Goal: Information Seeking & Learning: Learn about a topic

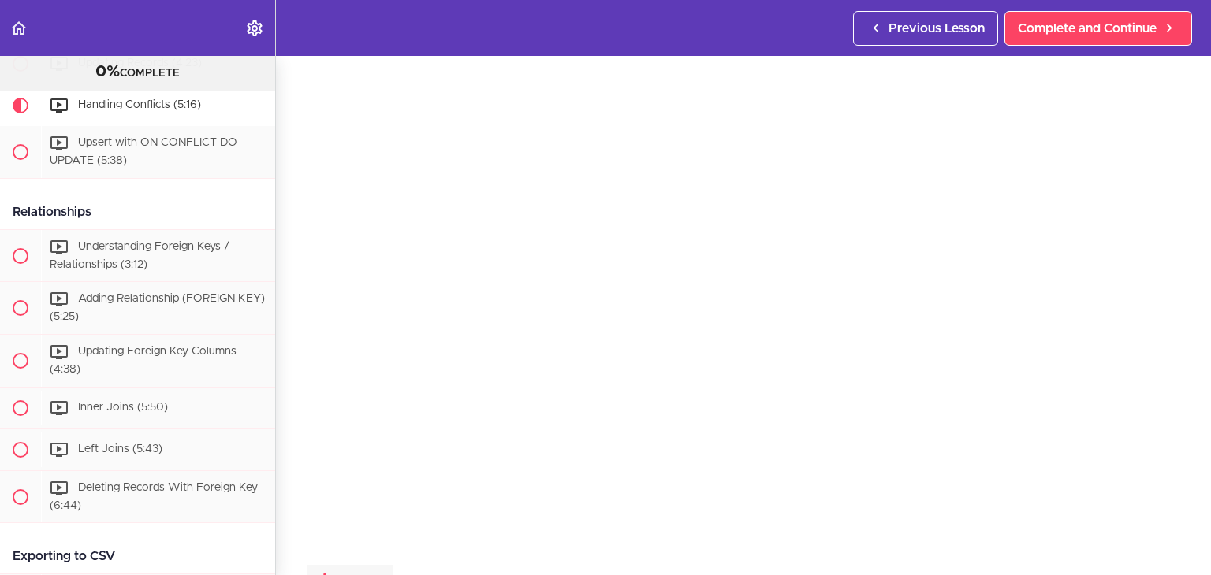
scroll to position [54, 0]
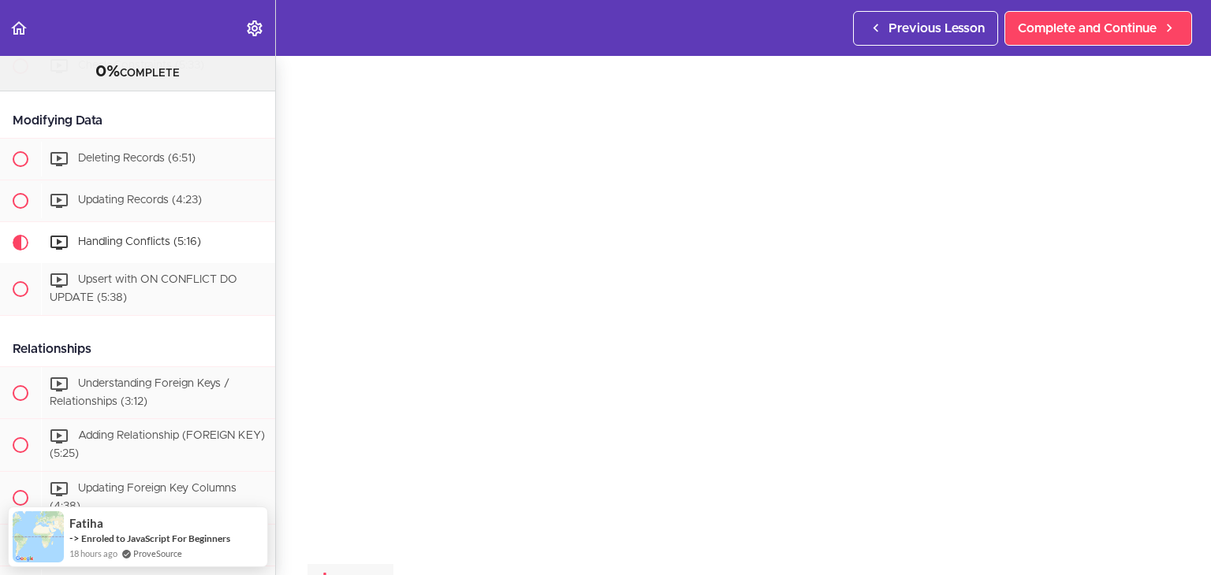
scroll to position [50, 0]
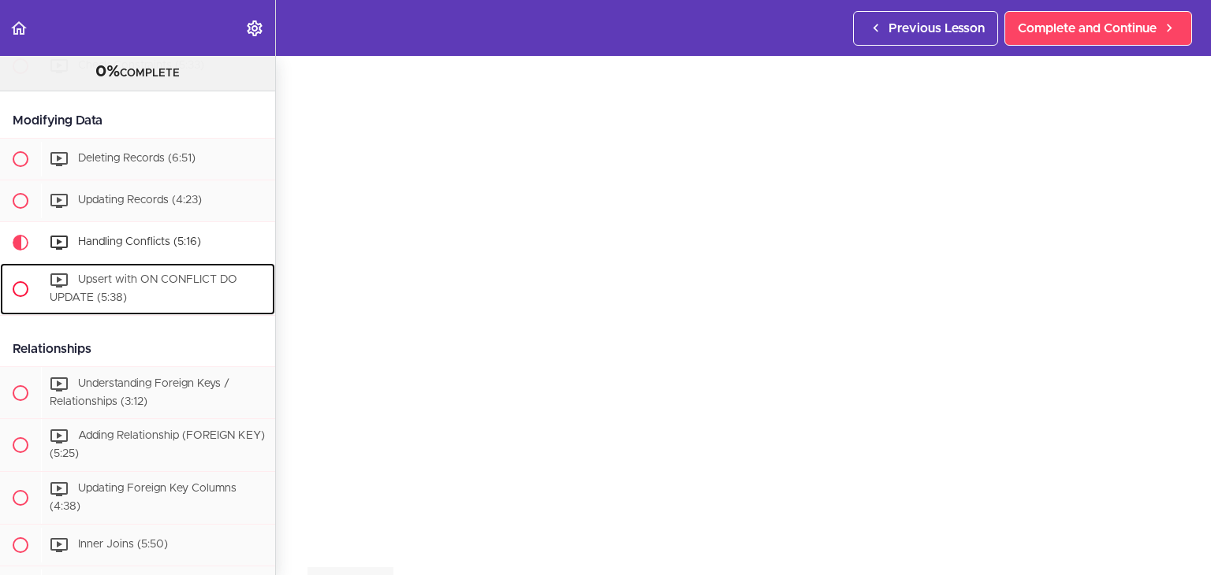
click at [158, 315] on div "Upsert with ON CONFLICT DO UPDATE (5:38)" at bounding box center [158, 289] width 234 height 52
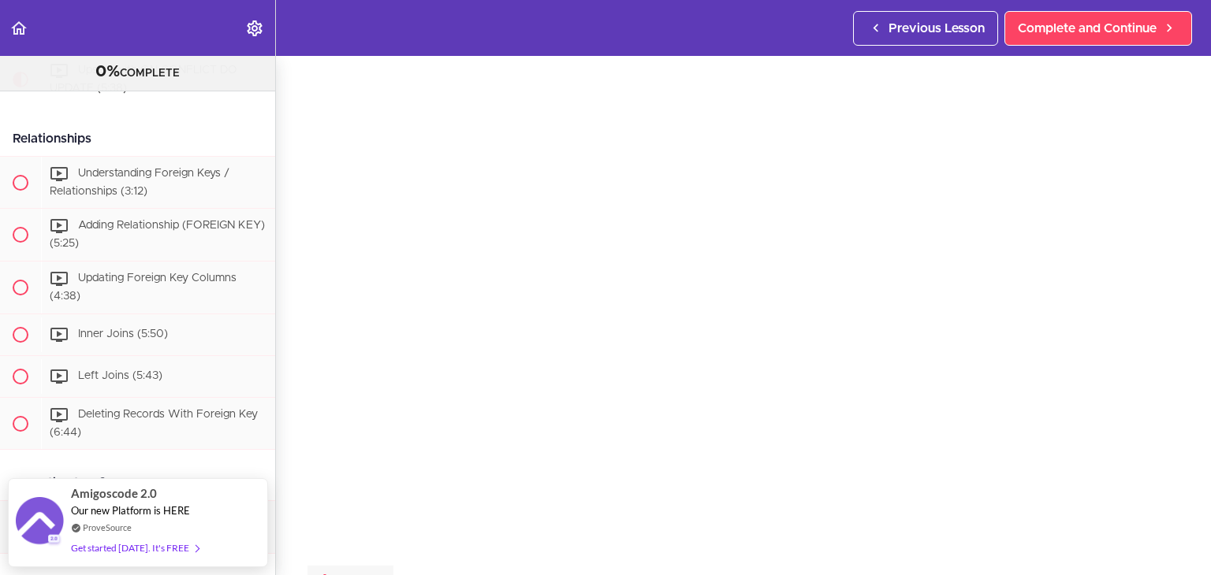
scroll to position [3018, 0]
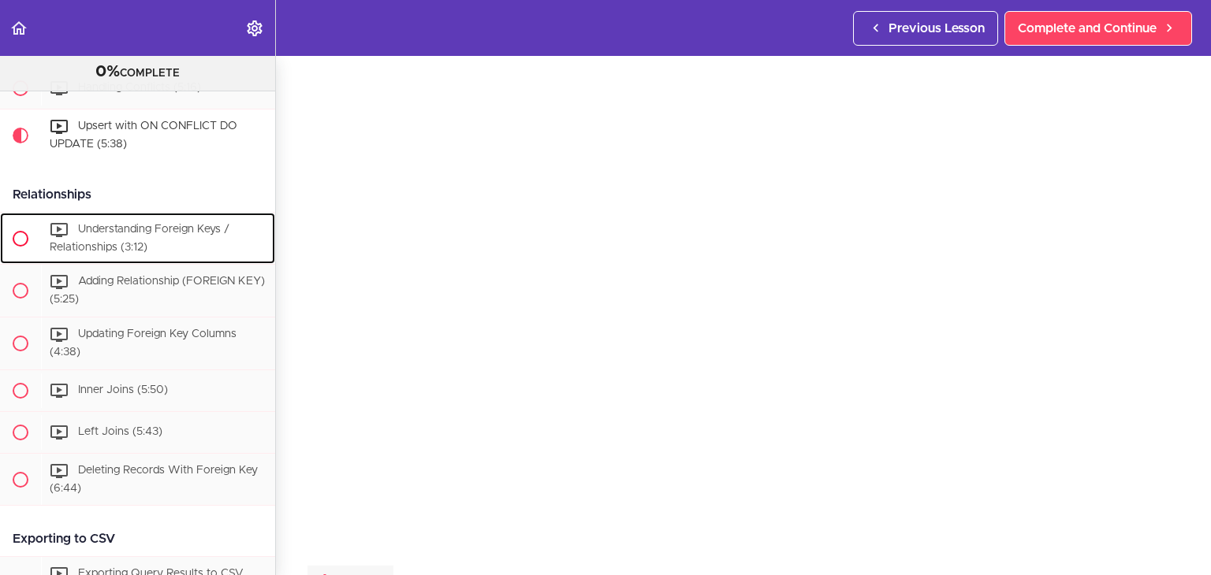
click at [106, 253] on span "Understanding Foreign Keys / Relationships (3:12)" at bounding box center [140, 238] width 180 height 29
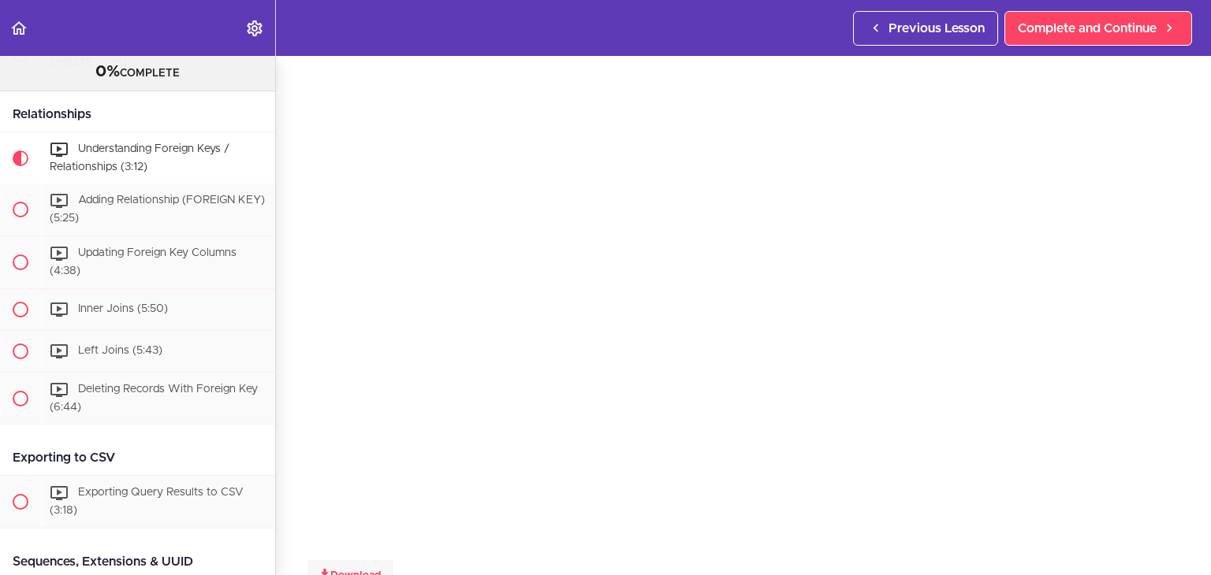
scroll to position [3130, 0]
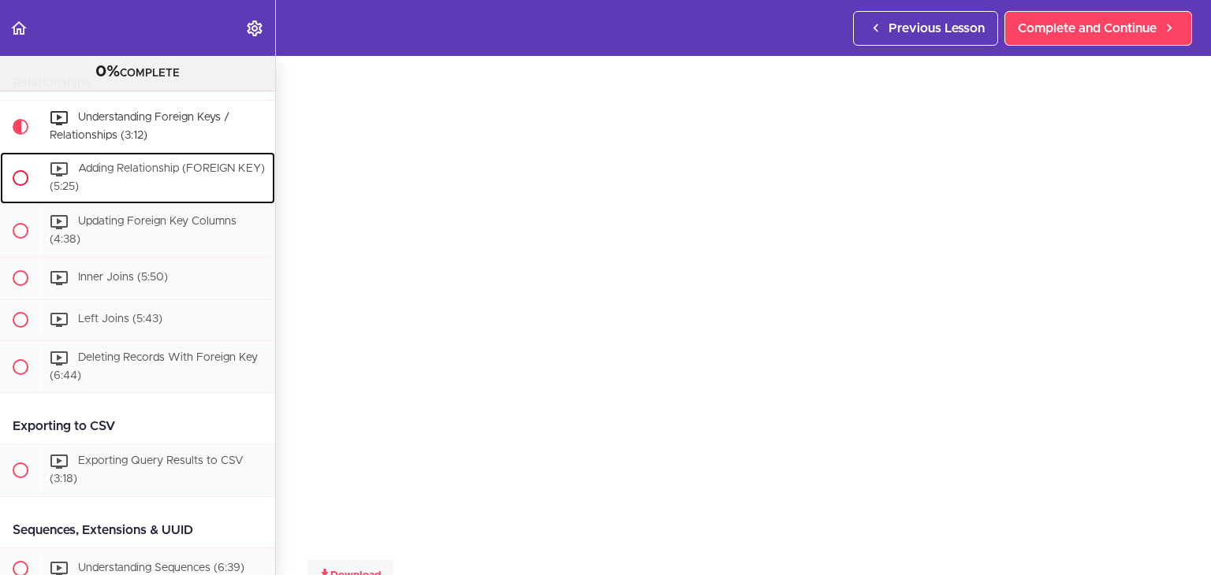
click at [159, 204] on div "Adding Relationship (FOREIGN KEY) (5:25)" at bounding box center [158, 178] width 234 height 52
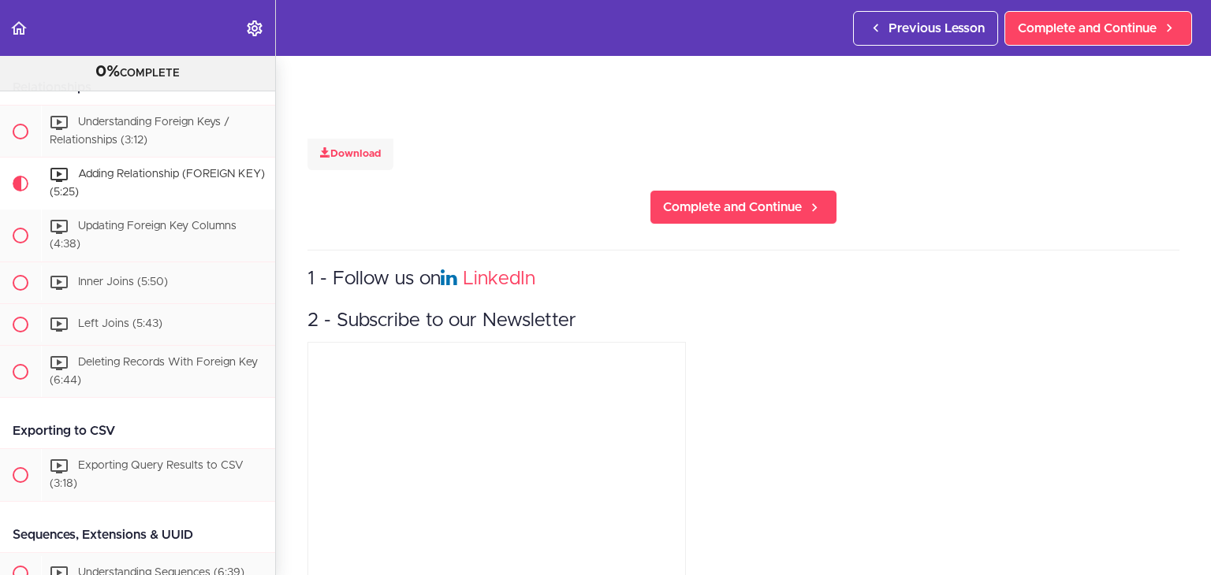
scroll to position [366, 0]
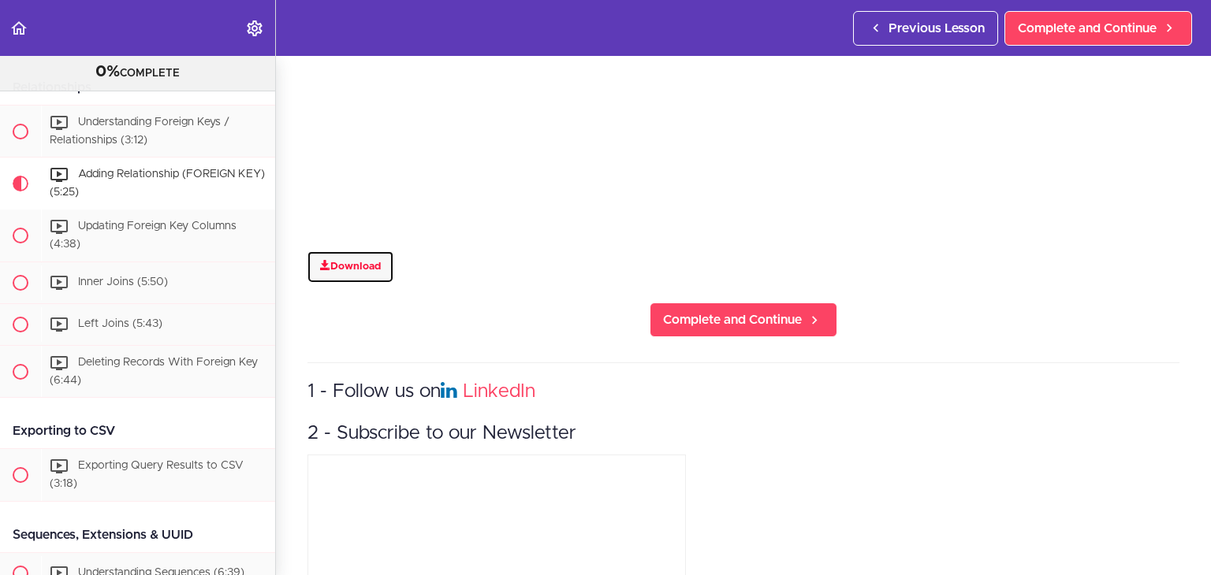
click at [360, 261] on link "Download" at bounding box center [350, 267] width 86 height 32
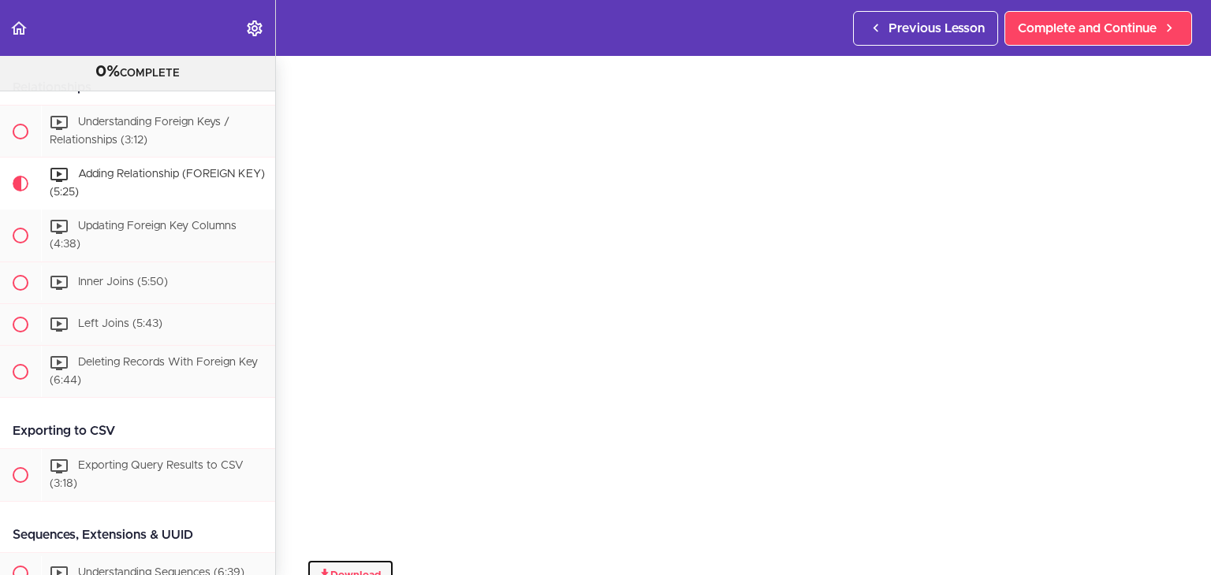
scroll to position [50, 0]
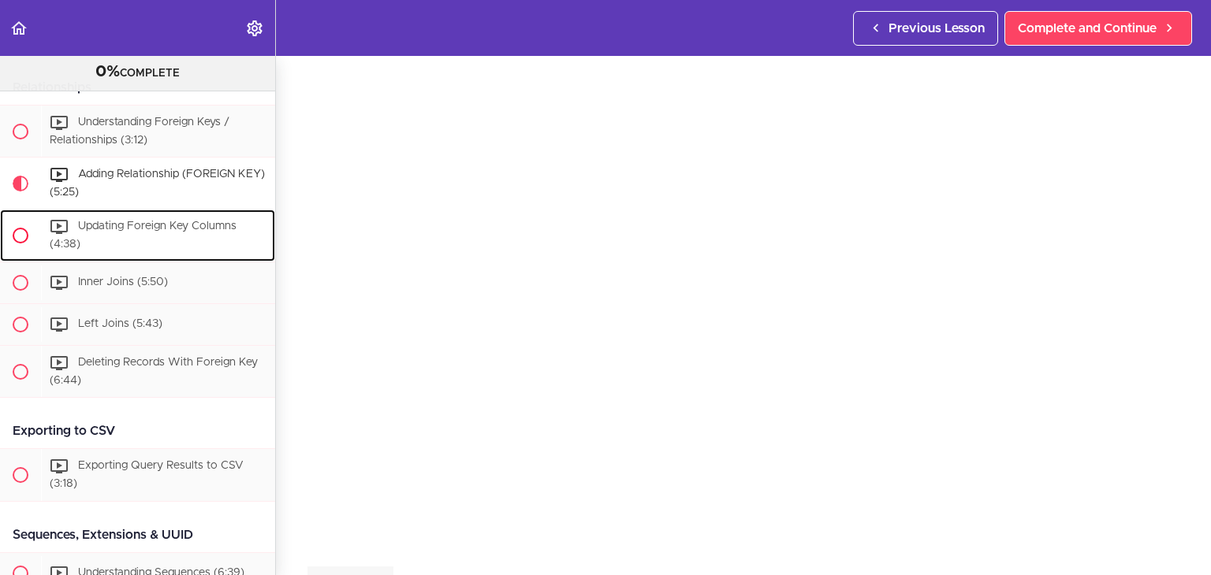
click at [142, 262] on div "Updating Foreign Key Columns (4:38)" at bounding box center [158, 236] width 234 height 52
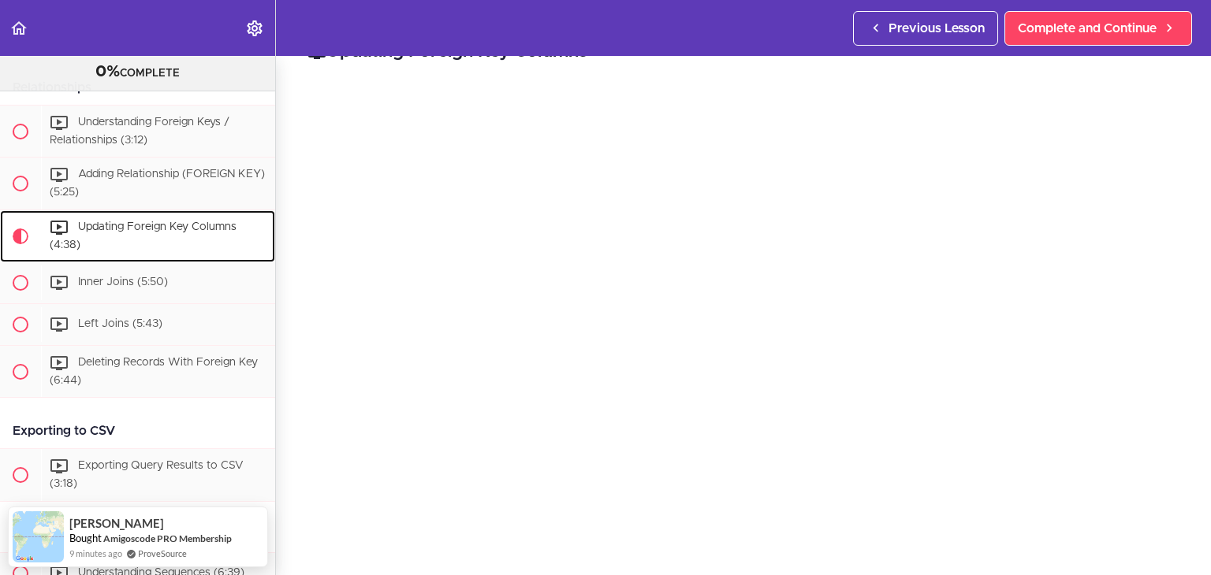
scroll to position [55, 0]
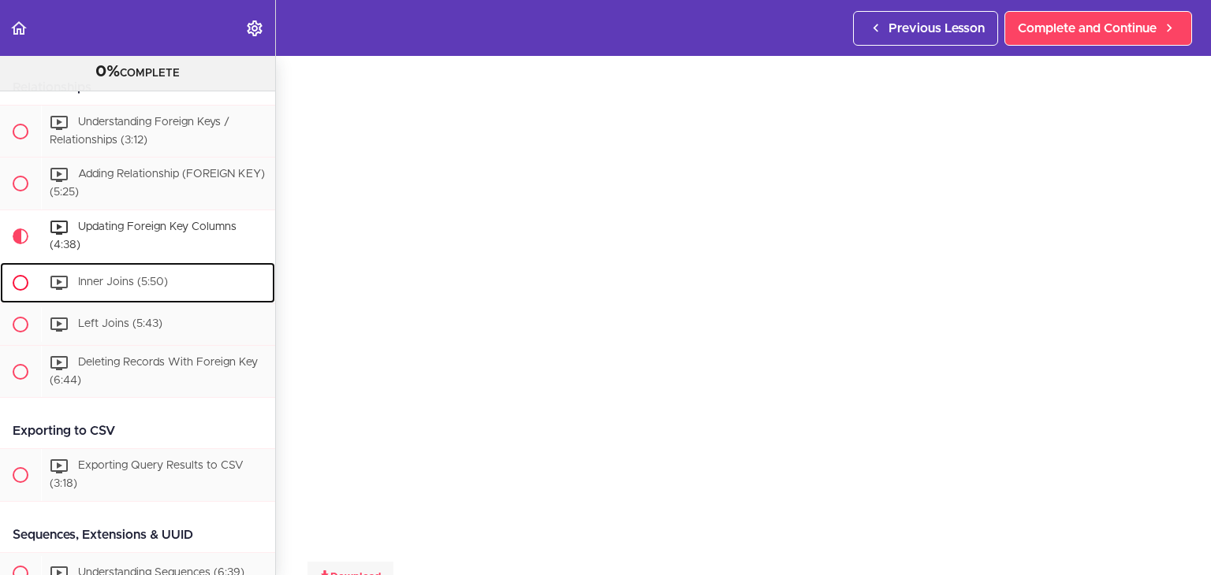
click at [73, 300] on div "Inner Joins (5:50)" at bounding box center [158, 283] width 234 height 35
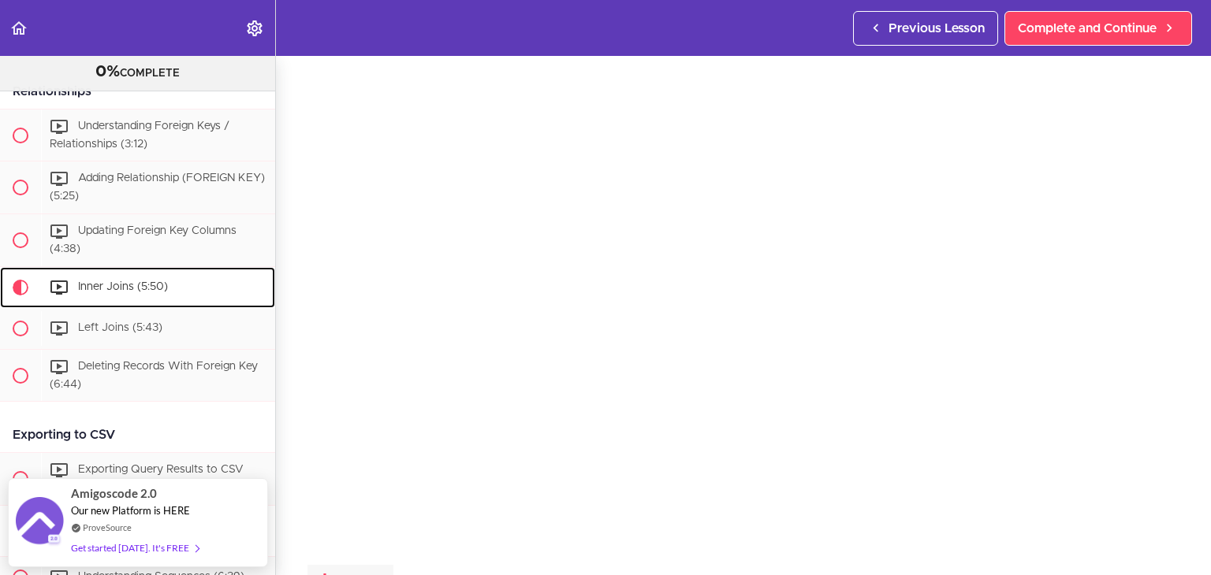
scroll to position [50, 0]
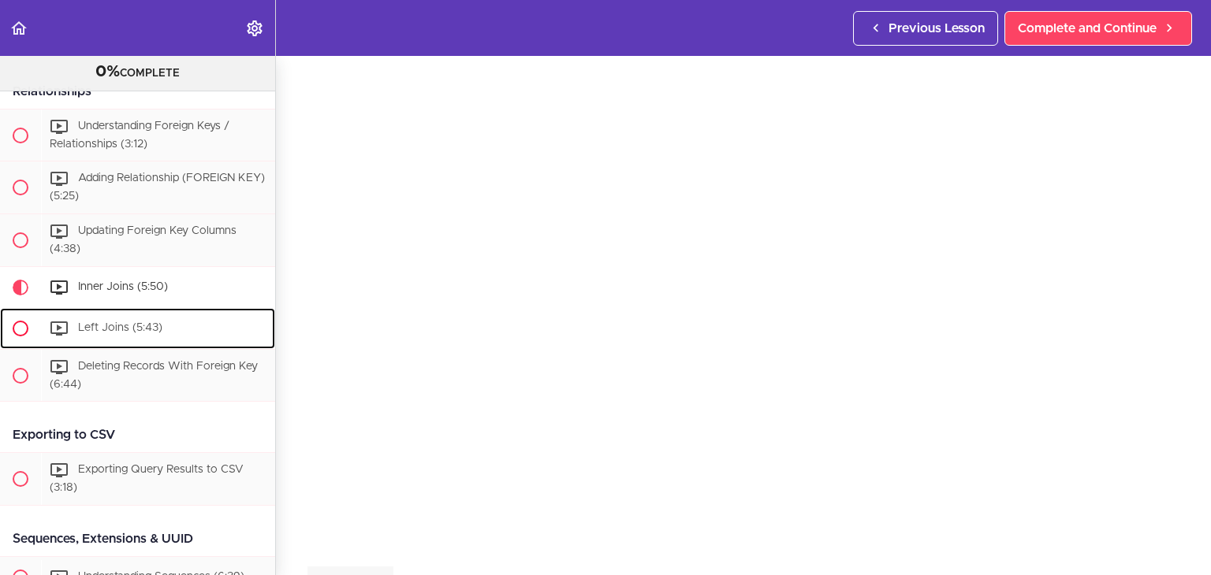
click at [197, 346] on div "Left Joins (5:43)" at bounding box center [158, 328] width 234 height 35
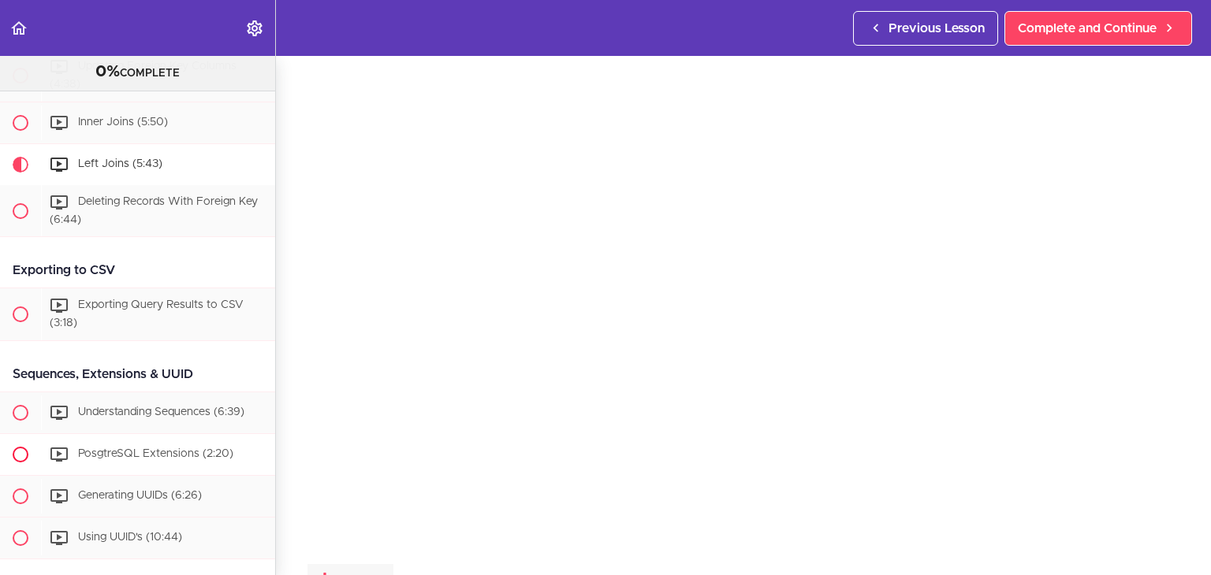
scroll to position [3265, 0]
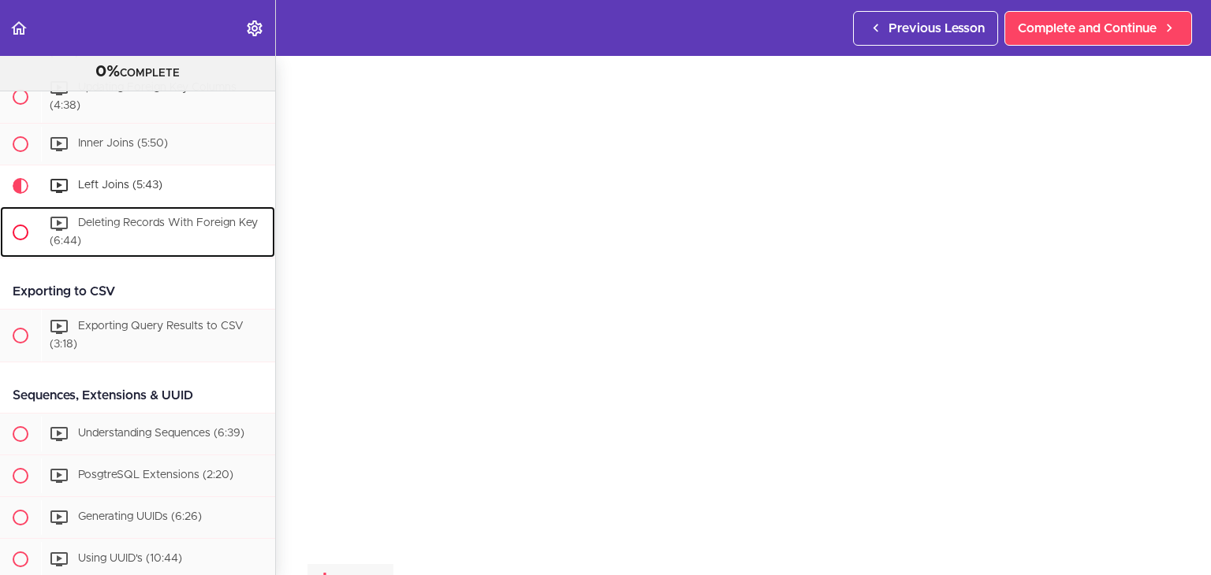
click at [106, 247] on span "Deleting Records With Foreign Key (6:44)" at bounding box center [154, 232] width 208 height 29
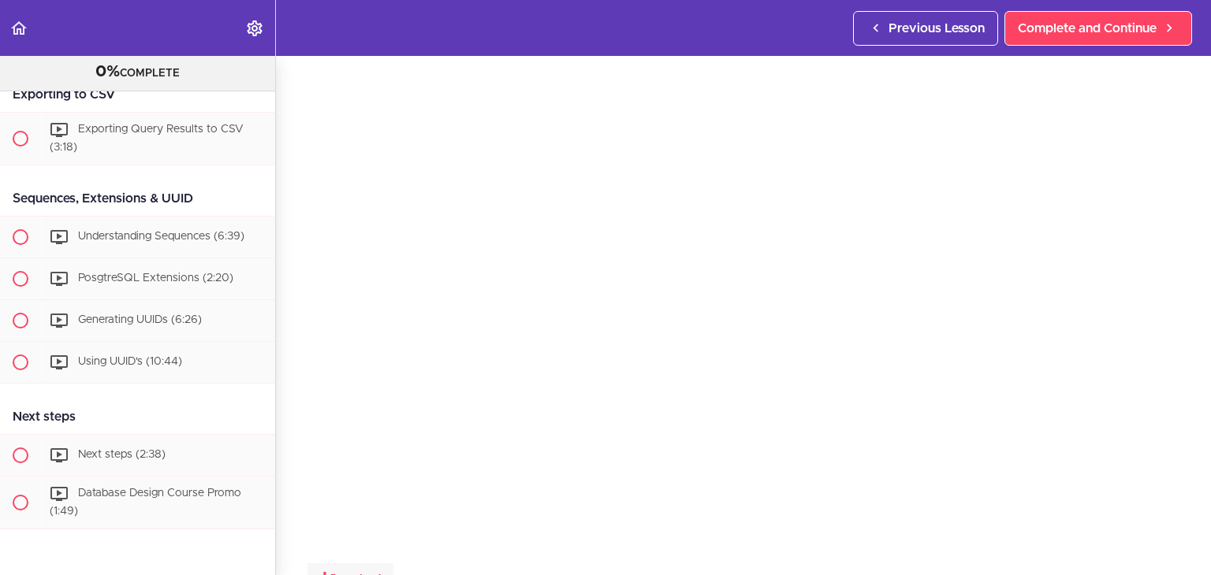
scroll to position [3464, 0]
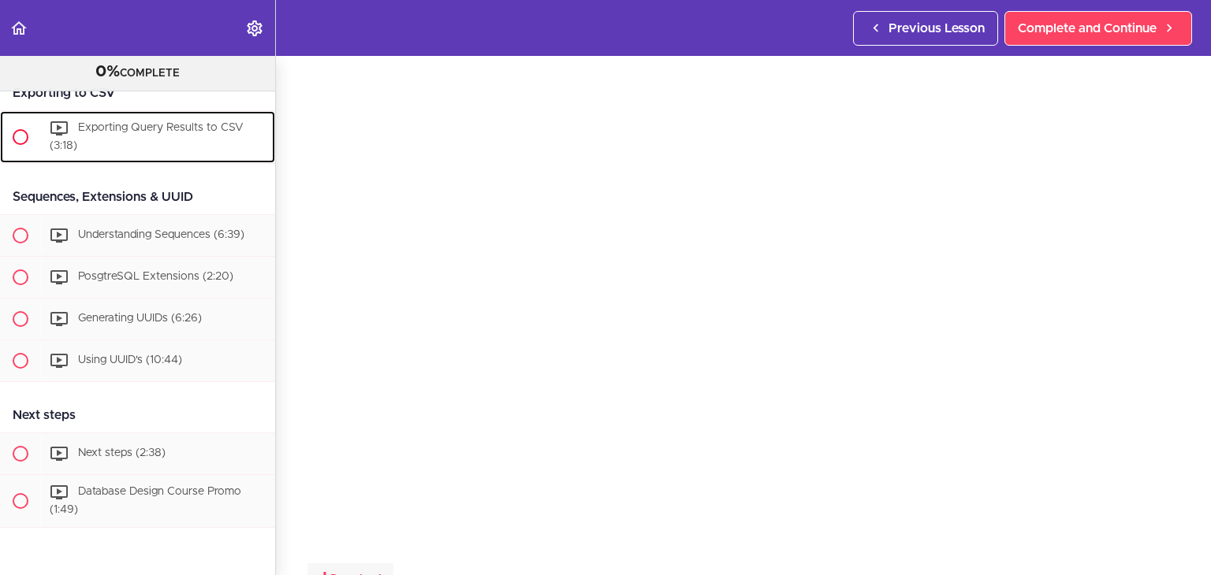
click at [126, 162] on div "Exporting Query Results to CSV (3:18)" at bounding box center [158, 137] width 234 height 52
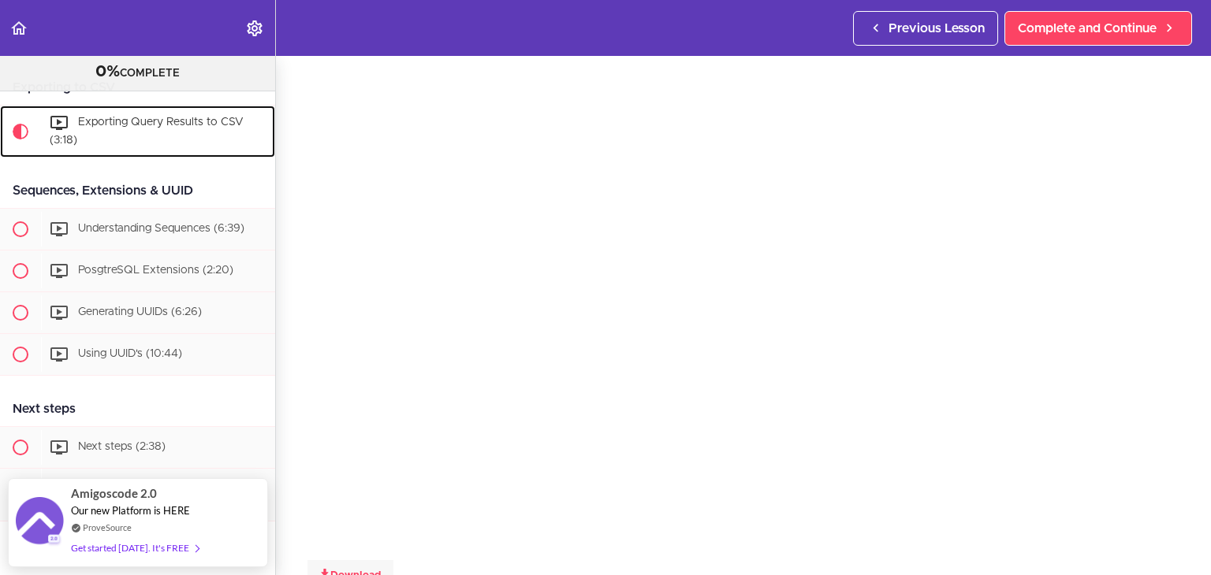
scroll to position [55, 0]
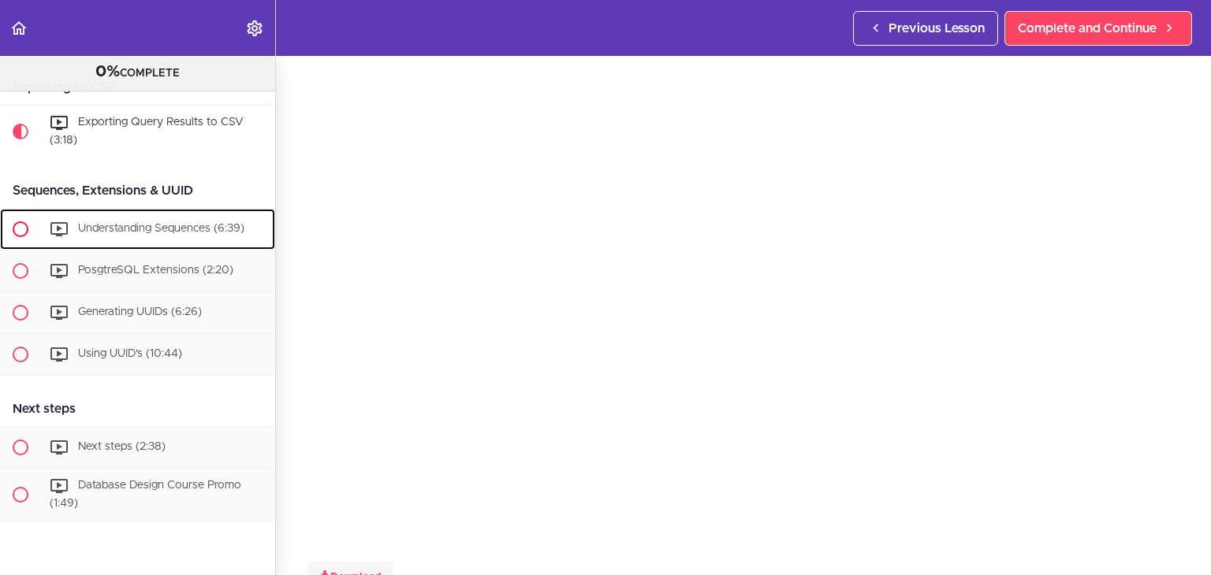
click at [98, 234] on span "Understanding Sequences (6:39)" at bounding box center [161, 228] width 166 height 11
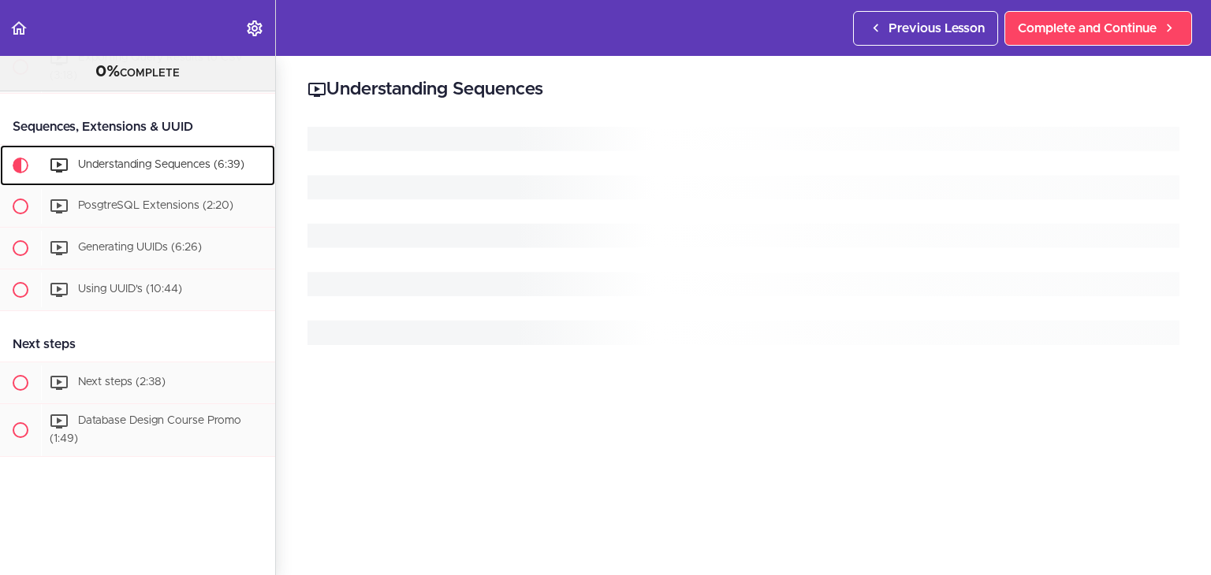
scroll to position [3572, 0]
